Goal: Book appointment/travel/reservation

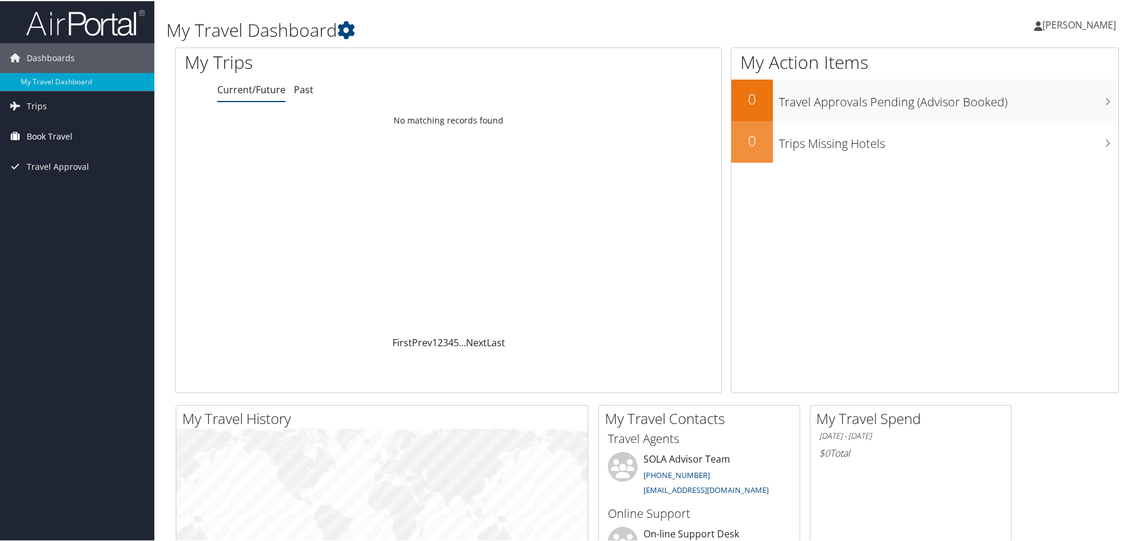
click at [41, 140] on span "Book Travel" at bounding box center [50, 136] width 46 height 30
click at [75, 197] on link "Book/Manage Online Trips" at bounding box center [77, 195] width 154 height 18
click at [66, 99] on link "Trips" at bounding box center [77, 105] width 154 height 30
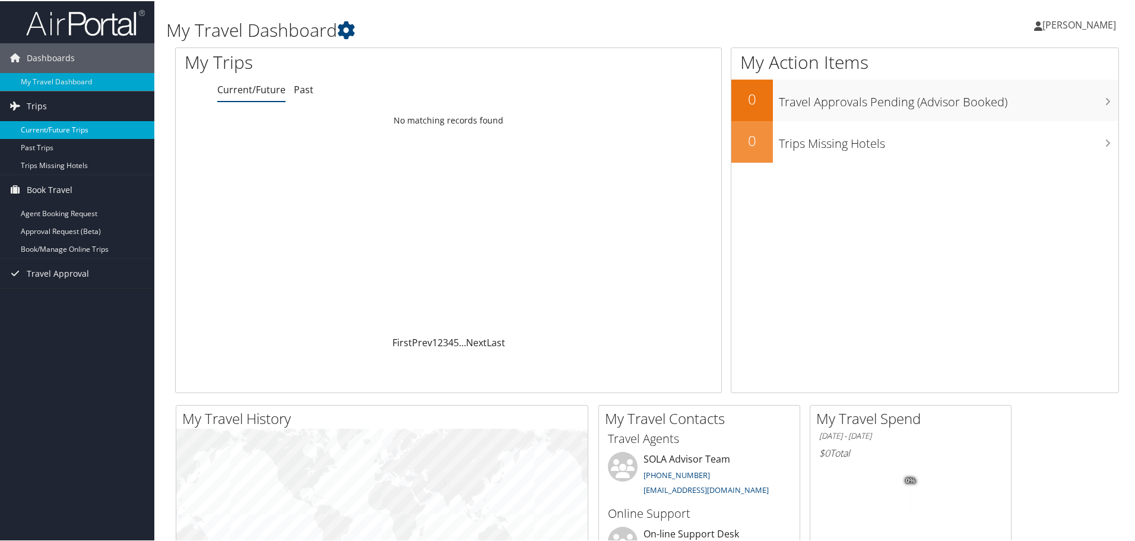
click at [67, 132] on link "Current/Future Trips" at bounding box center [77, 129] width 154 height 18
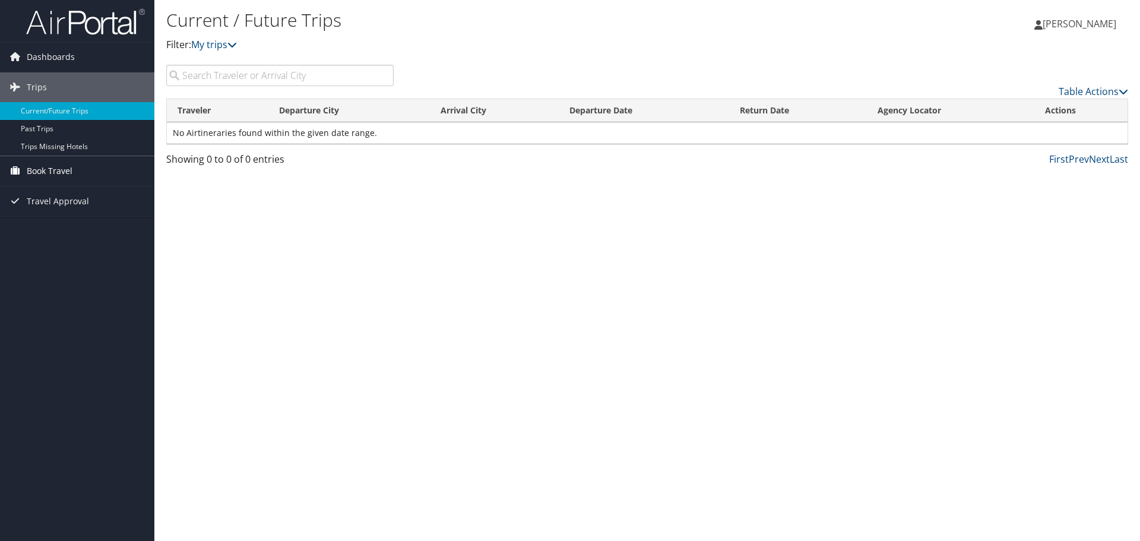
click at [53, 167] on span "Book Travel" at bounding box center [50, 171] width 46 height 30
click at [76, 224] on link "Book/Manage Online Trips" at bounding box center [77, 230] width 154 height 18
